Goal: Navigation & Orientation: Find specific page/section

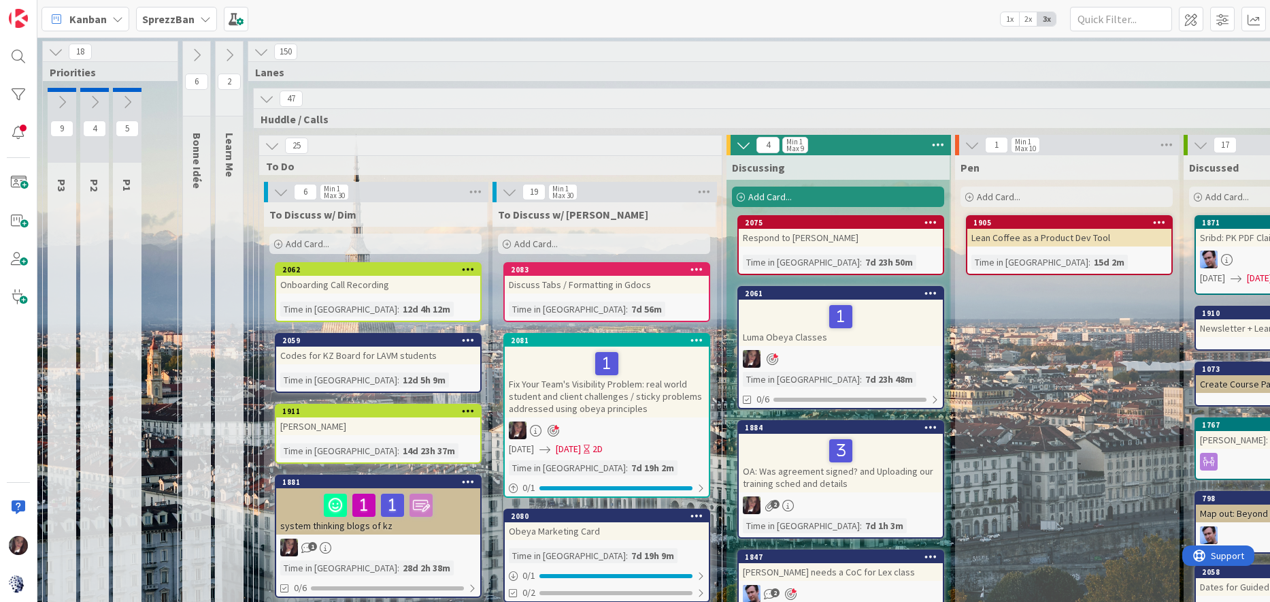
click at [161, 20] on b "SprezzBan" at bounding box center [168, 19] width 52 height 14
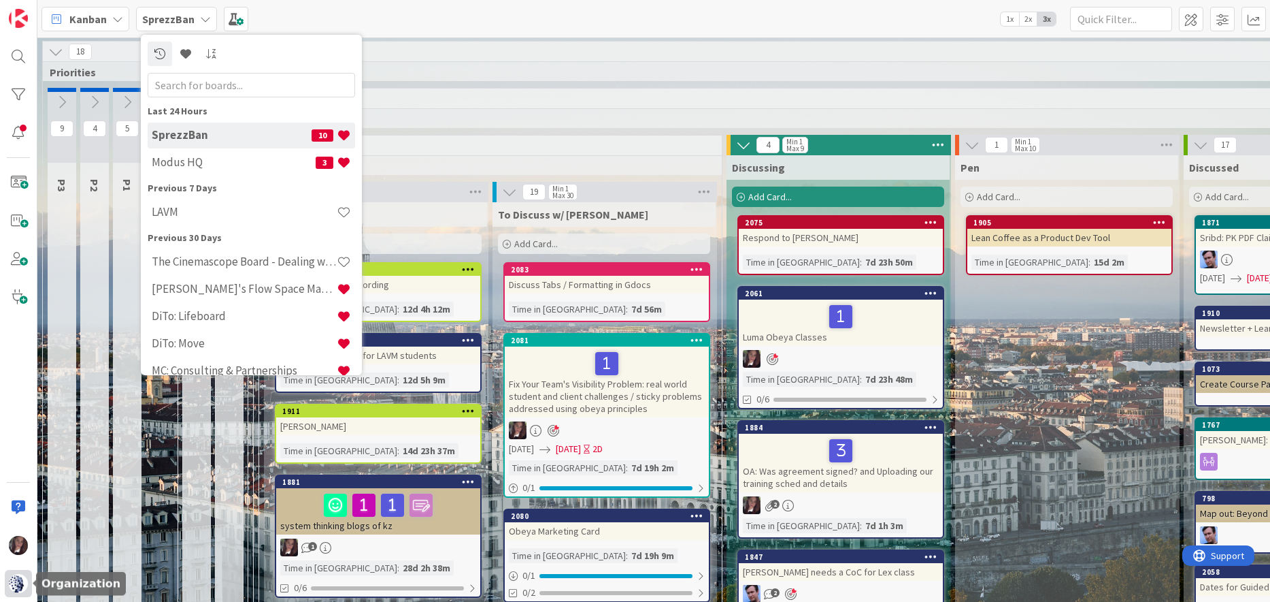
click at [16, 580] on img at bounding box center [18, 583] width 19 height 19
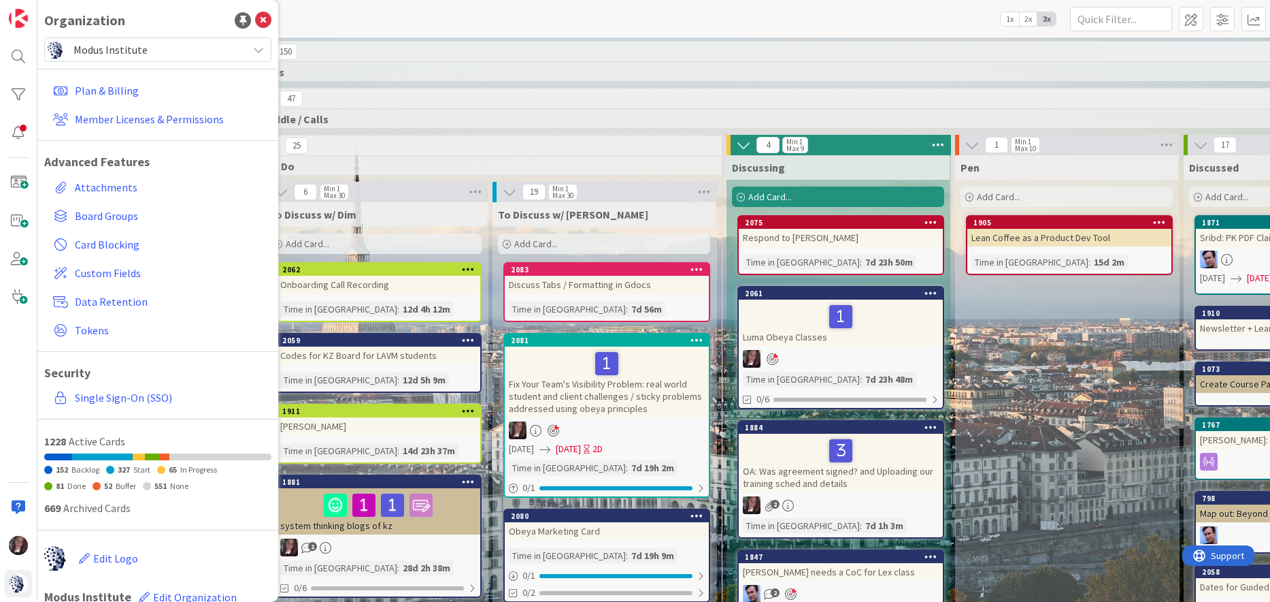
click at [132, 48] on span "Modus Institute" at bounding box center [156, 49] width 167 height 19
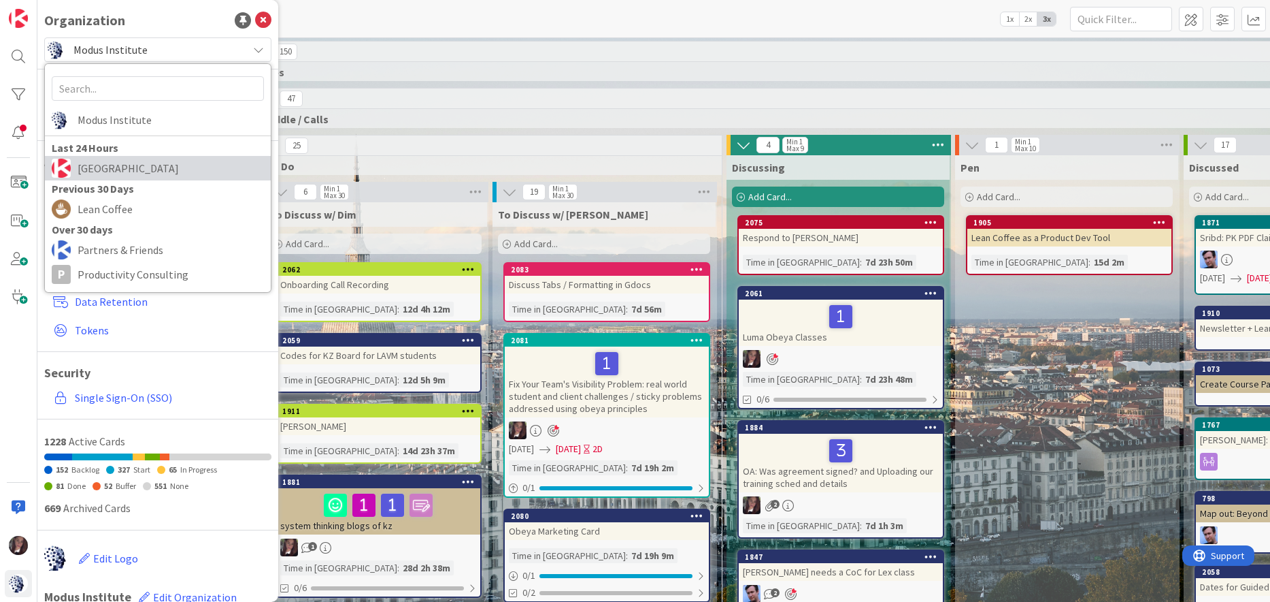
click at [105, 170] on span "[GEOGRAPHIC_DATA]" at bounding box center [171, 168] width 186 height 20
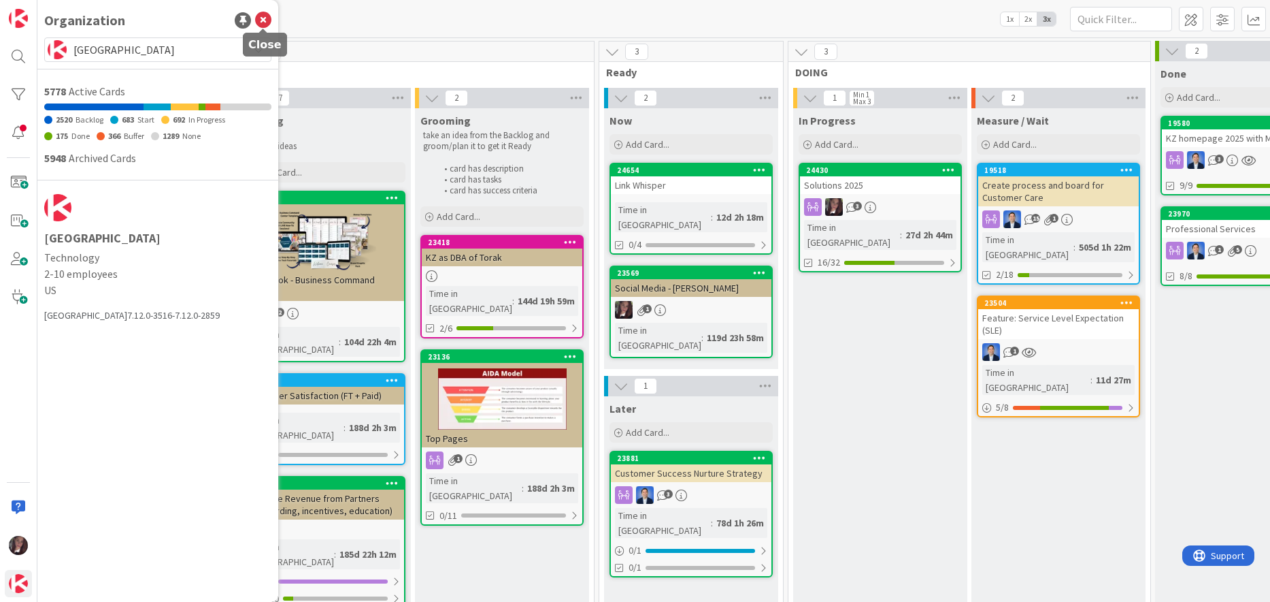
click at [265, 18] on icon at bounding box center [263, 20] width 16 height 16
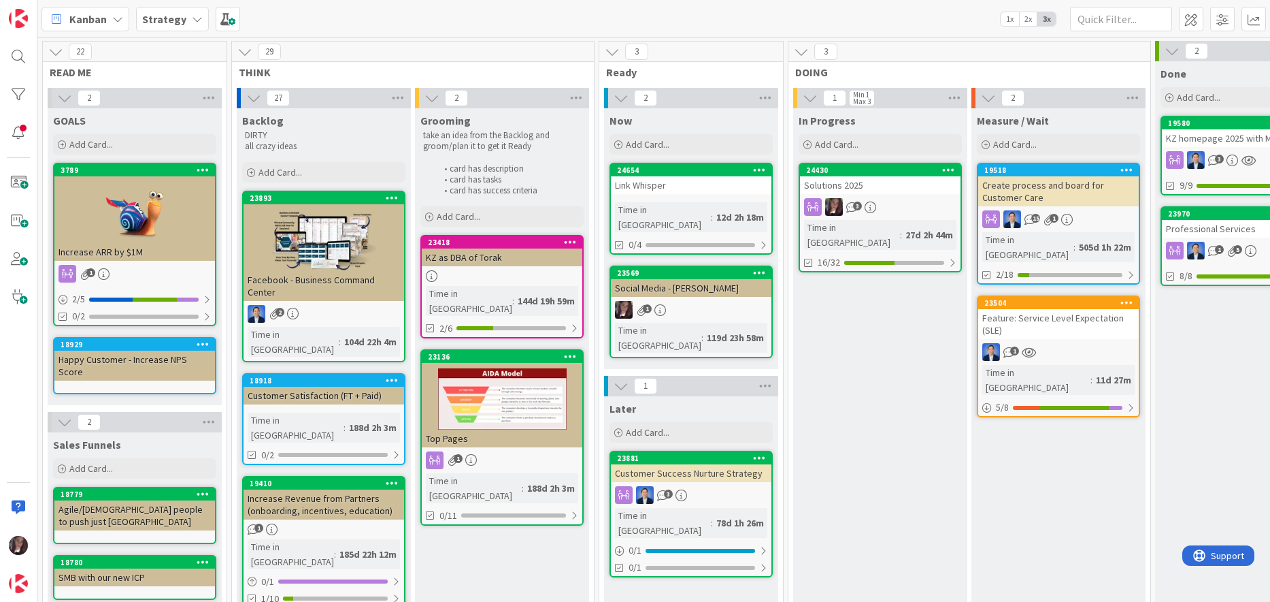
click at [151, 19] on b "Strategy" at bounding box center [164, 19] width 44 height 14
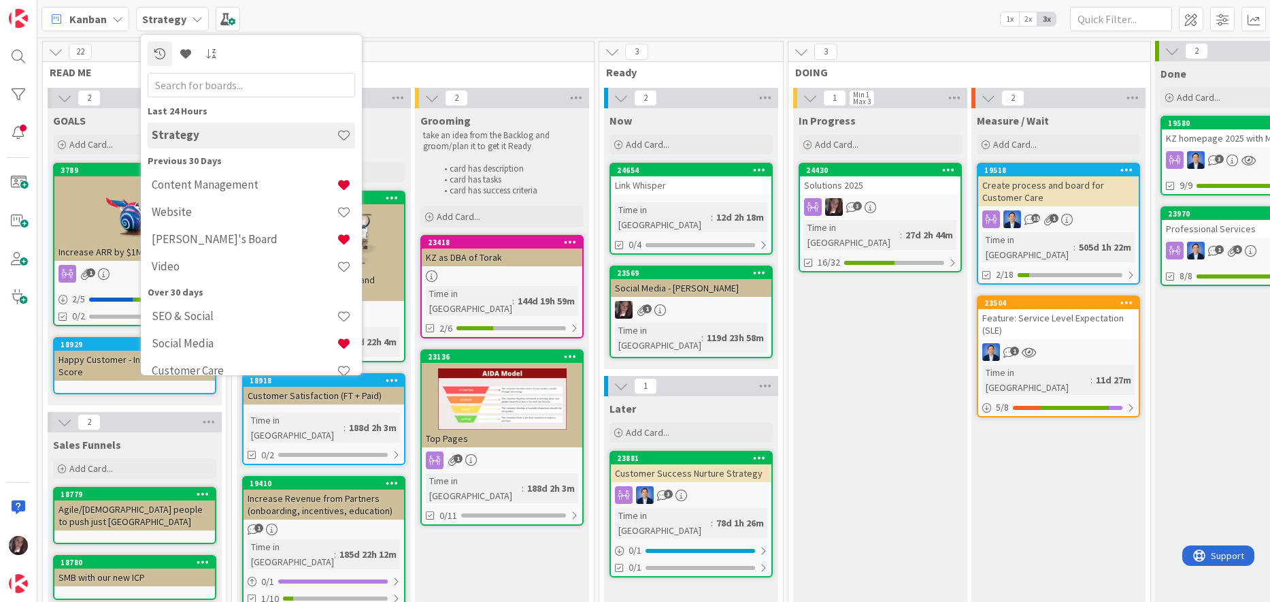
click at [201, 236] on h4 "Esther's Board" at bounding box center [244, 239] width 185 height 14
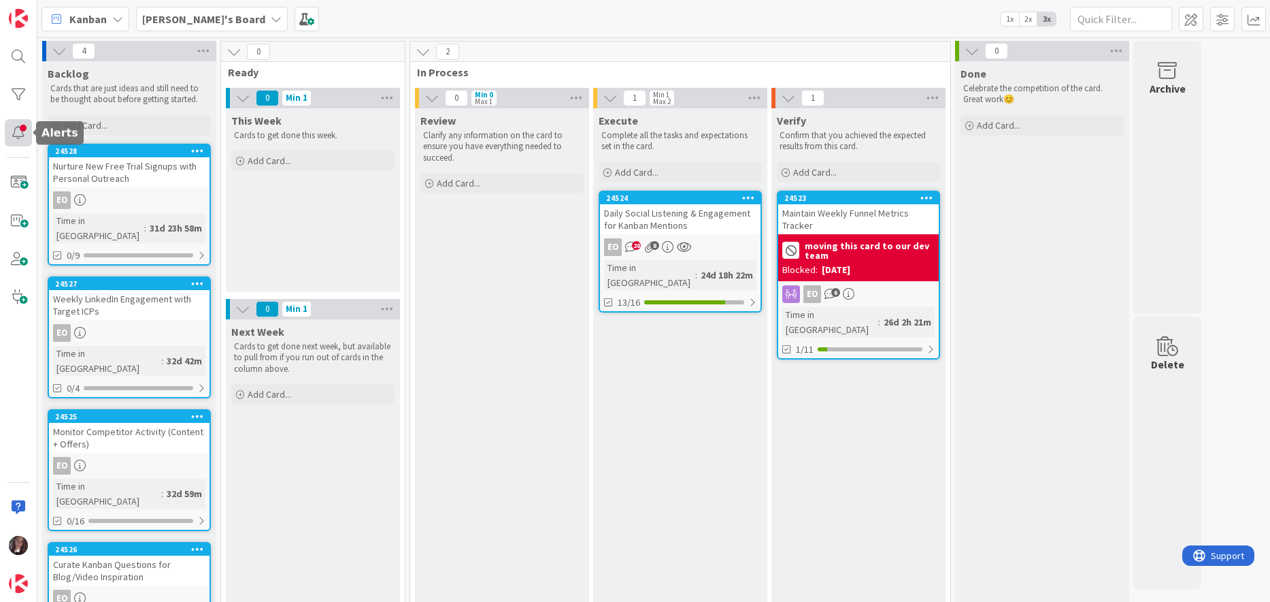
click at [27, 134] on div at bounding box center [18, 132] width 27 height 27
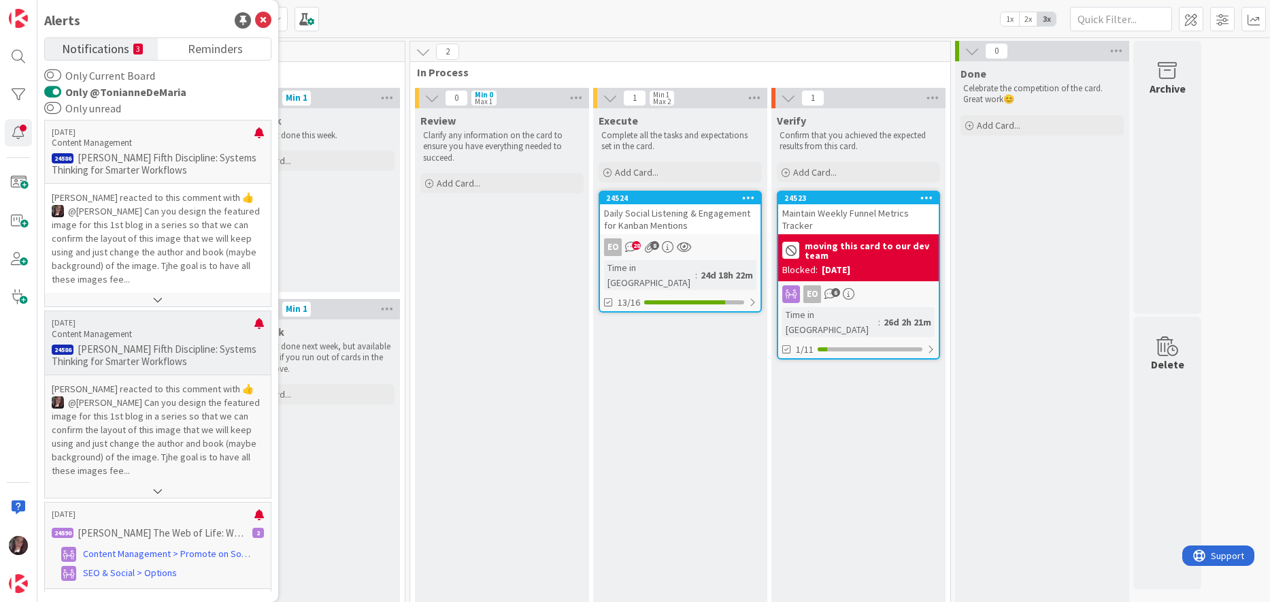
click at [188, 343] on p "Peter Senge’s Fifth Discipline: Systems Thinking for Smarter Workflows" at bounding box center [158, 355] width 212 height 24
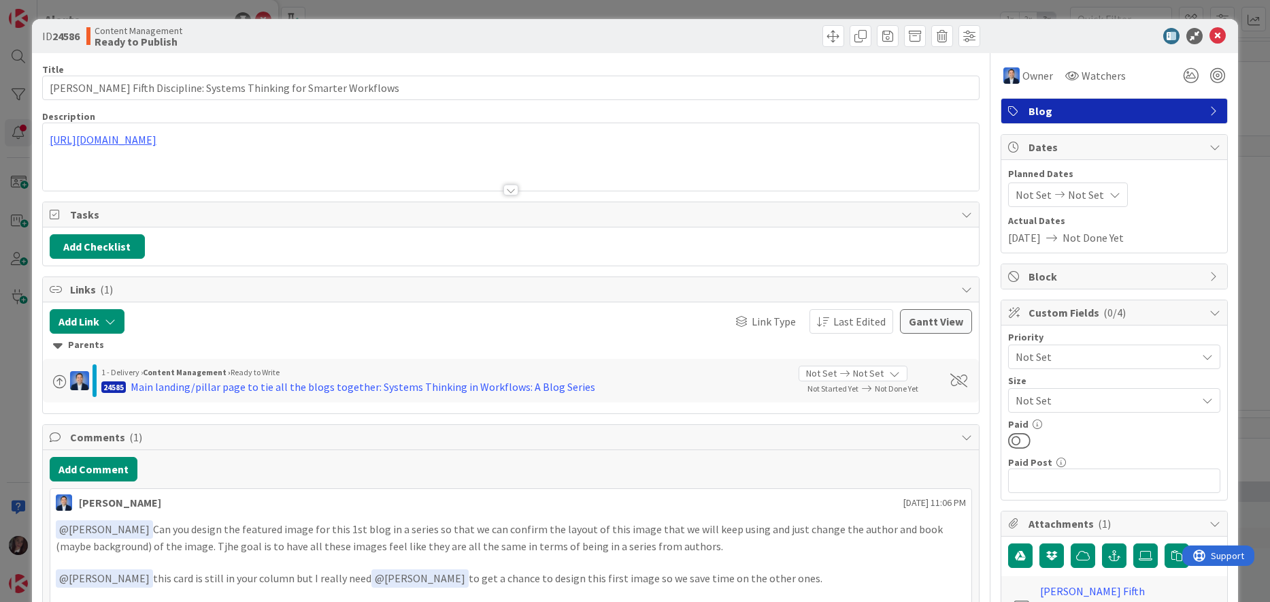
type input "Peter Senge’s Fifth Discipline: Systems Thinking for Smarter Workflows"
click at [1221, 35] on icon at bounding box center [1218, 36] width 16 height 16
